Goal: Task Accomplishment & Management: Use online tool/utility

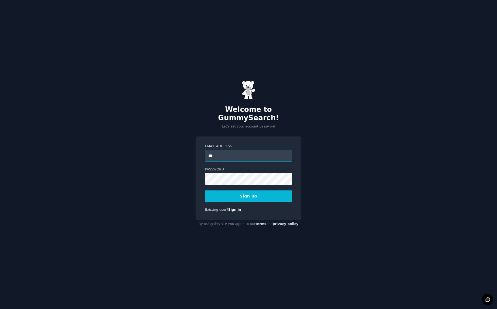
type input "**********"
click at [205, 190] on button "Sign up" at bounding box center [248, 195] width 87 height 11
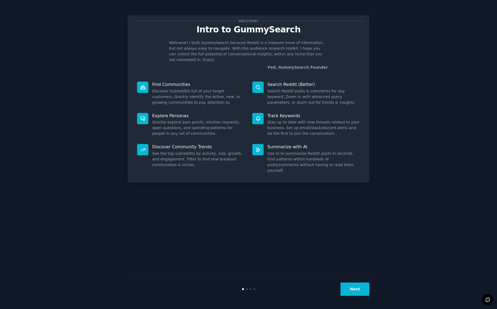
click at [358, 288] on button "Next" at bounding box center [354, 288] width 29 height 13
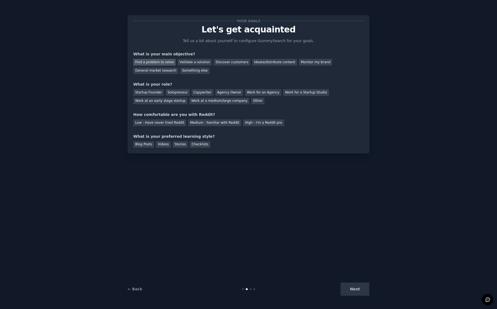
click at [162, 64] on div "Find a problem to solve" at bounding box center [154, 62] width 42 height 7
click at [220, 59] on div "Discover customers" at bounding box center [232, 62] width 36 height 7
click at [163, 60] on div "Find a problem to solve" at bounding box center [154, 62] width 42 height 7
click at [224, 91] on div "Agency Owner" at bounding box center [229, 92] width 28 height 7
click at [211, 122] on div "Medium - Familiar with Reddit" at bounding box center [214, 122] width 53 height 7
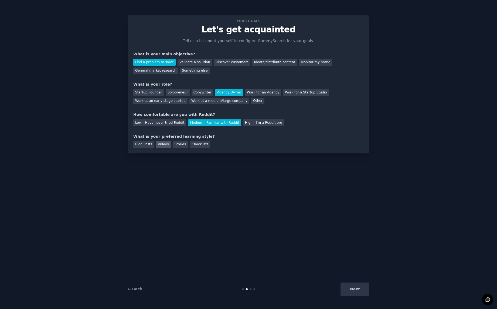
click at [161, 144] on div "Videos" at bounding box center [163, 144] width 15 height 7
click at [354, 283] on button "Next" at bounding box center [354, 288] width 29 height 13
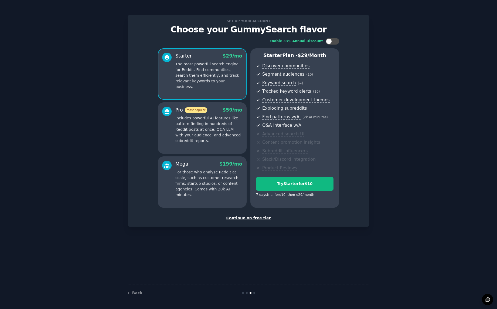
click at [260, 219] on div "Continue on free tier" at bounding box center [248, 218] width 230 height 6
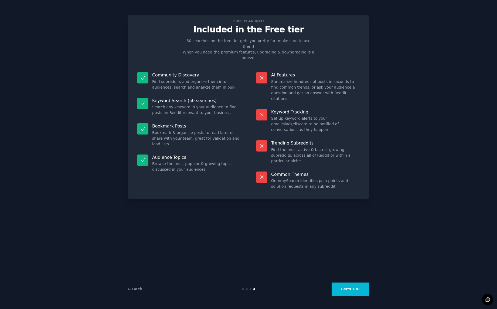
click at [351, 288] on button "Let's Go!" at bounding box center [351, 288] width 38 height 13
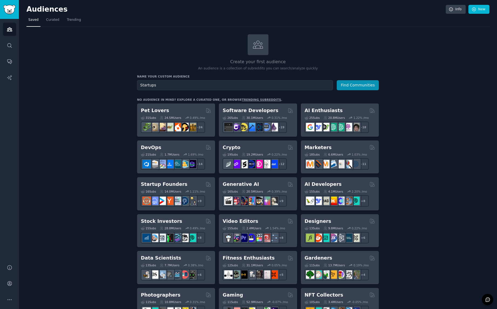
type input "Startups"
click at [337, 80] on button "Find Communities" at bounding box center [358, 85] width 42 height 10
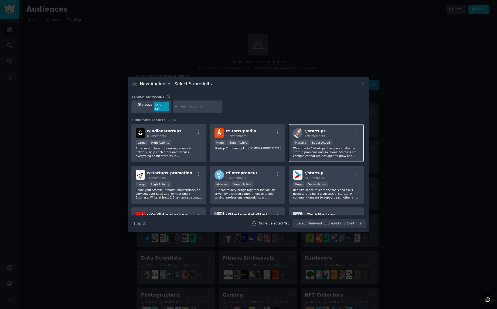
click at [351, 148] on p "Welcome to /r/startups, the place to discuss startup problems and solutions. St…" at bounding box center [326, 151] width 66 height 11
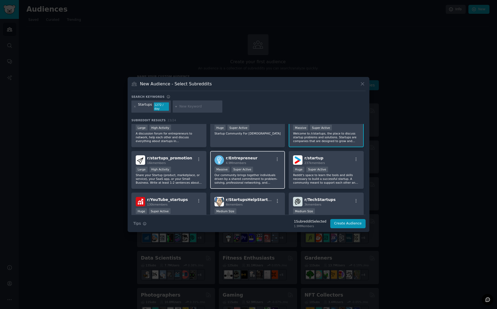
scroll to position [11, 0]
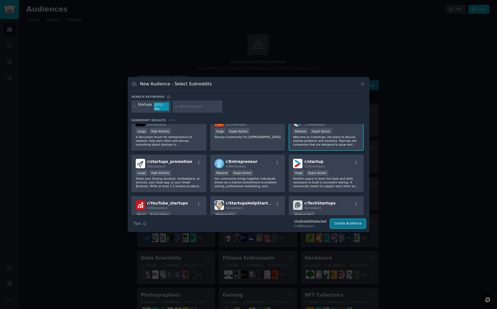
click at [359, 224] on button "Create Audience" at bounding box center [348, 223] width 36 height 9
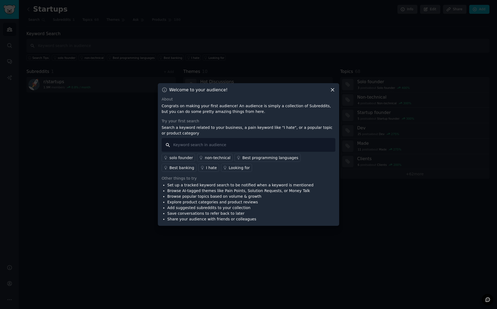
click at [231, 145] on input "text" at bounding box center [249, 145] width 174 height 14
type input "website"
